Goal: Navigation & Orientation: Find specific page/section

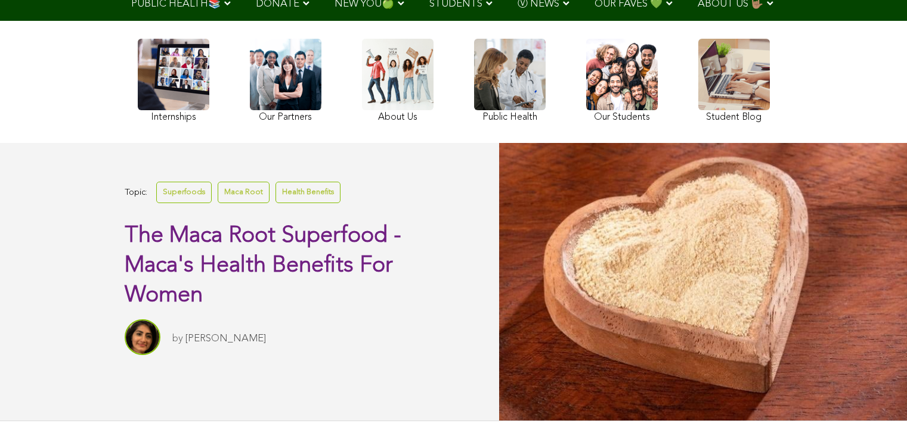
click at [499, 220] on div at bounding box center [703, 281] width 408 height 277
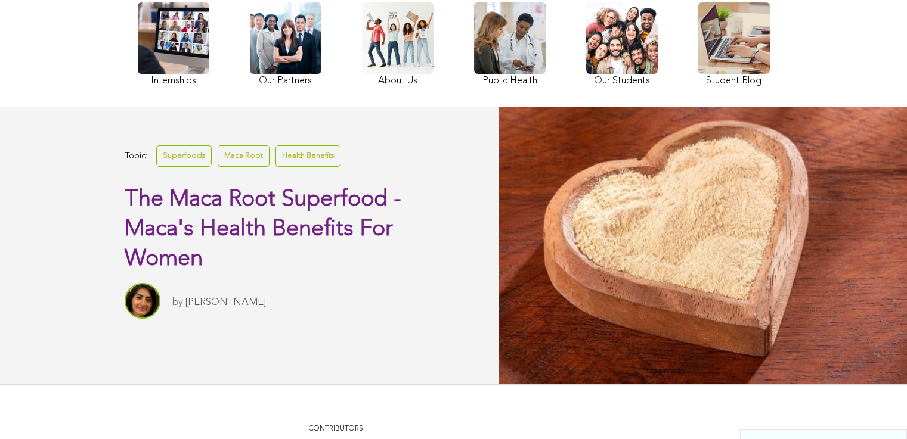
scroll to position [146, 0]
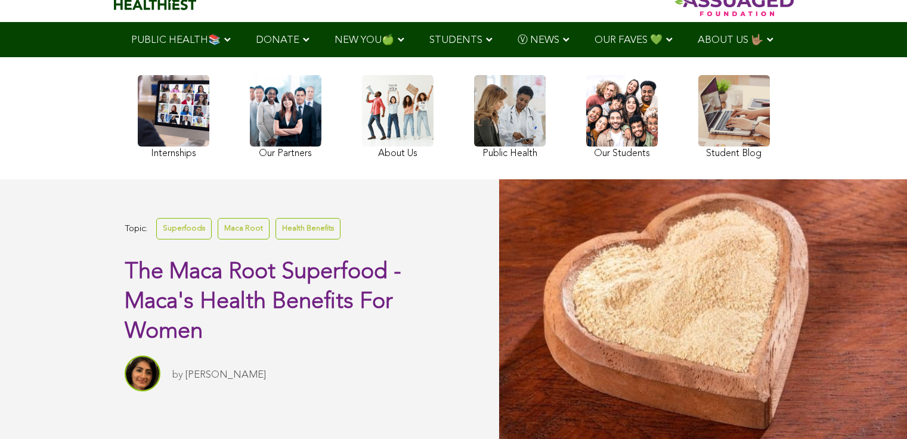
click at [138, 121] on link at bounding box center [174, 118] width 72 height 87
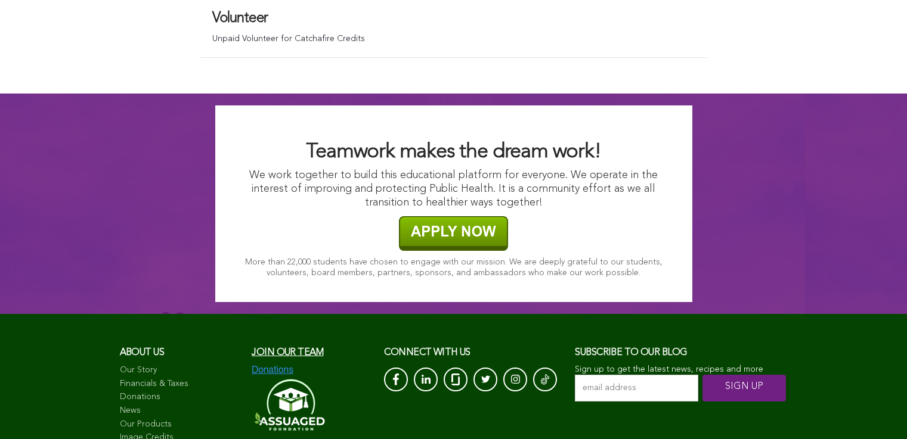
scroll to position [8362, 0]
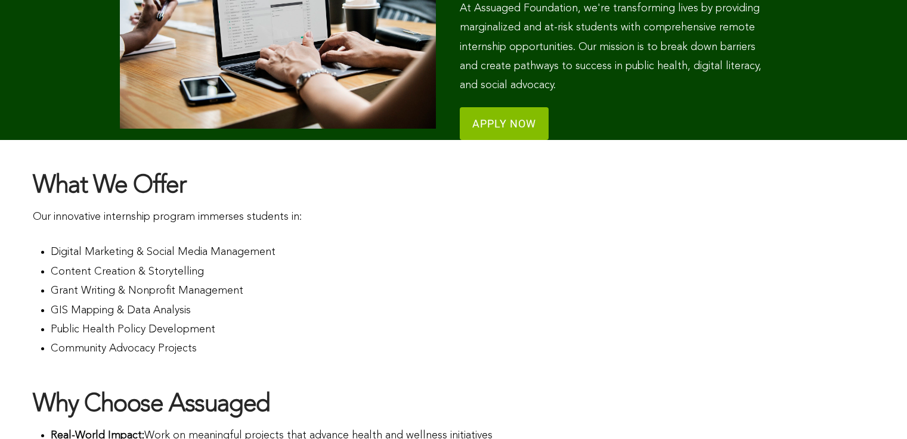
scroll to position [0, 0]
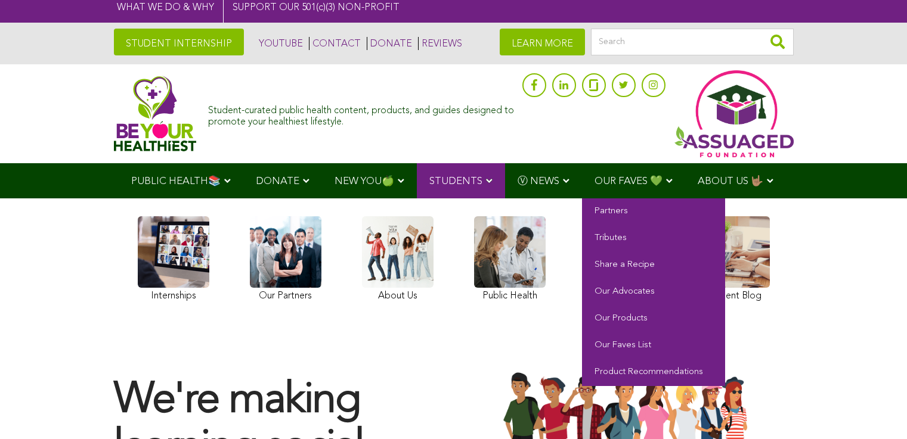
click at [595, 177] on span "OUR FAVES 💚" at bounding box center [629, 182] width 68 height 10
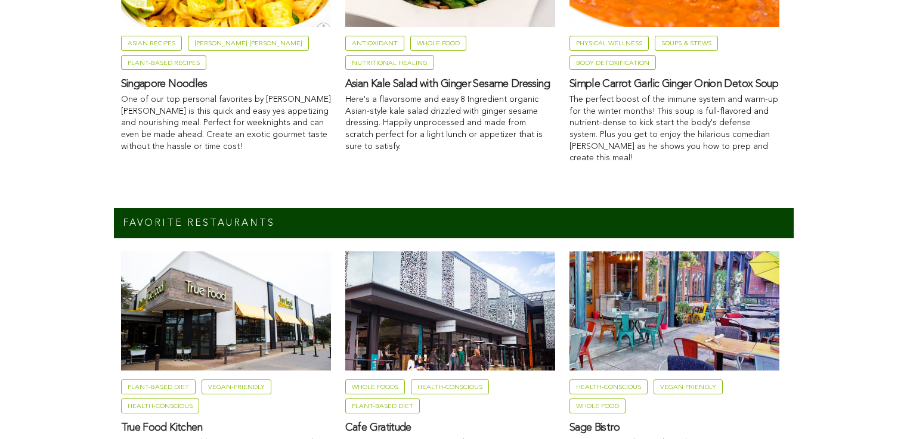
scroll to position [1176, 0]
